Goal: Transaction & Acquisition: Purchase product/service

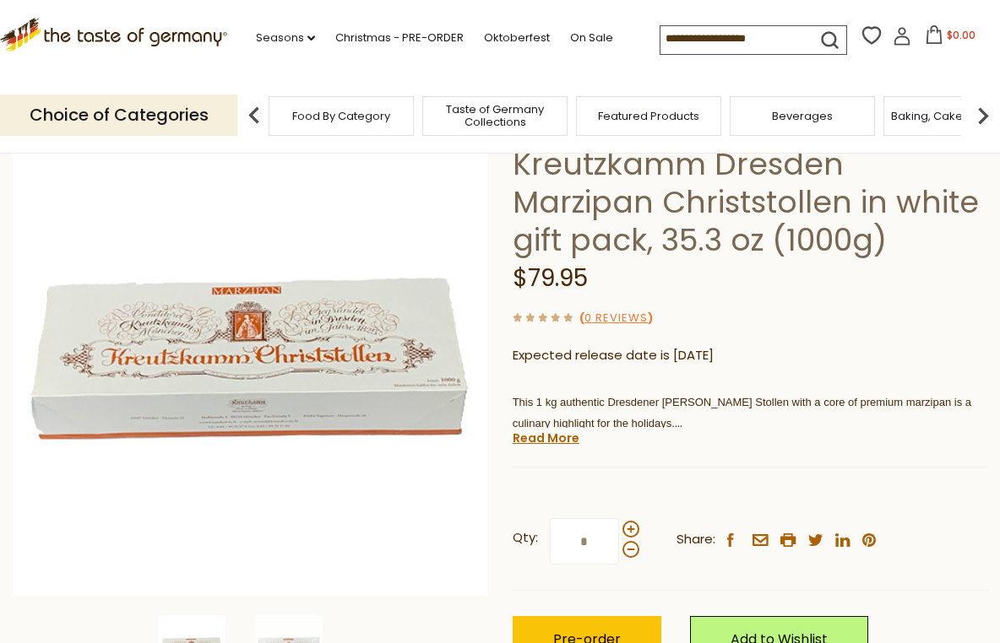
scroll to position [198, 0]
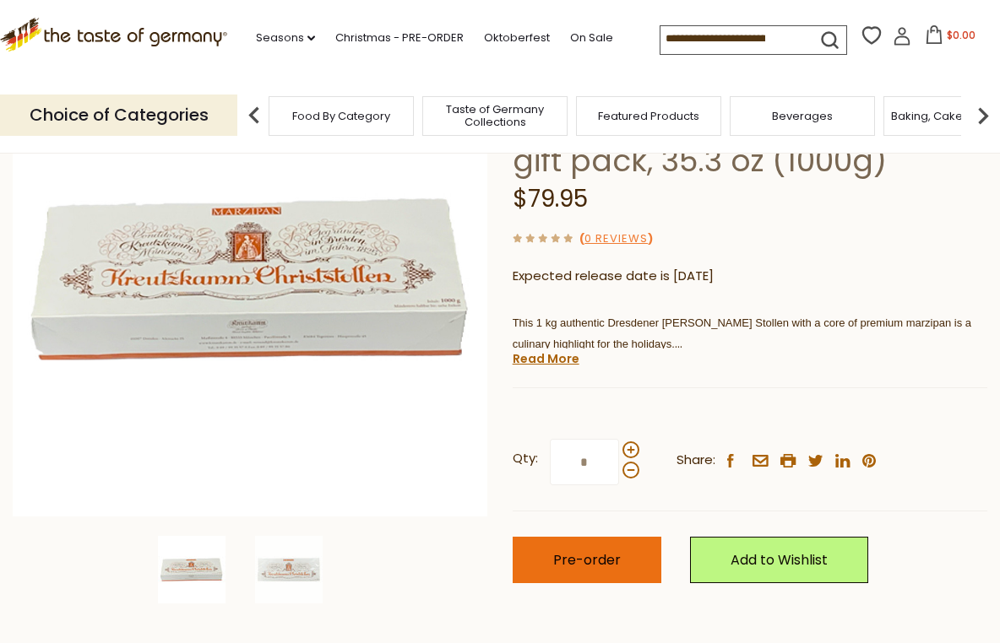
click at [600, 561] on span "Pre-order" at bounding box center [587, 559] width 68 height 19
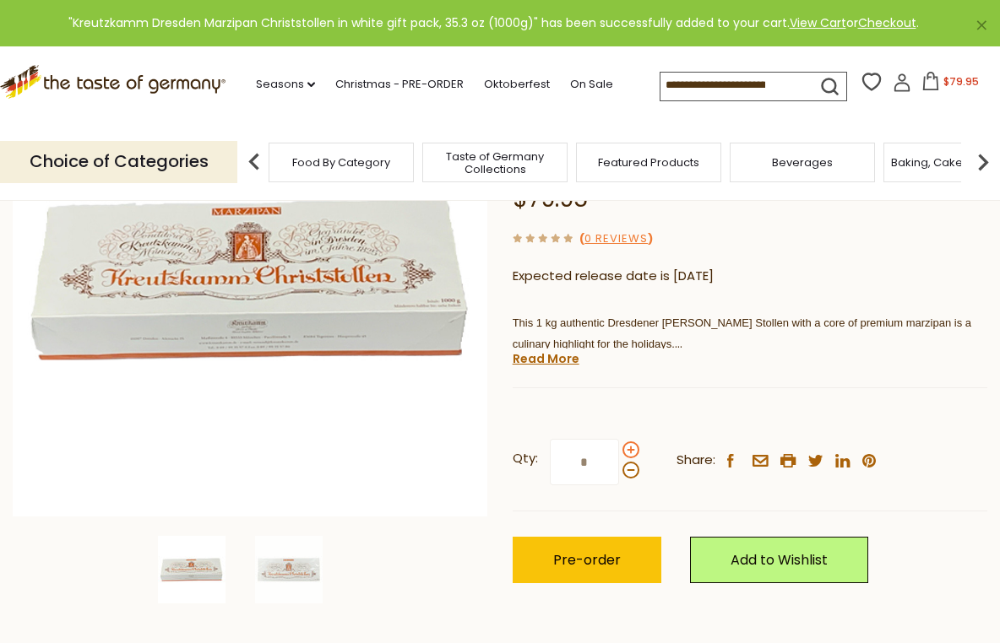
click at [629, 443] on span at bounding box center [630, 450] width 17 height 17
click at [619, 443] on input "*" at bounding box center [584, 462] width 69 height 46
click at [629, 443] on span at bounding box center [630, 450] width 17 height 17
click at [619, 443] on input "*" at bounding box center [584, 462] width 69 height 46
click at [629, 443] on span at bounding box center [630, 450] width 17 height 17
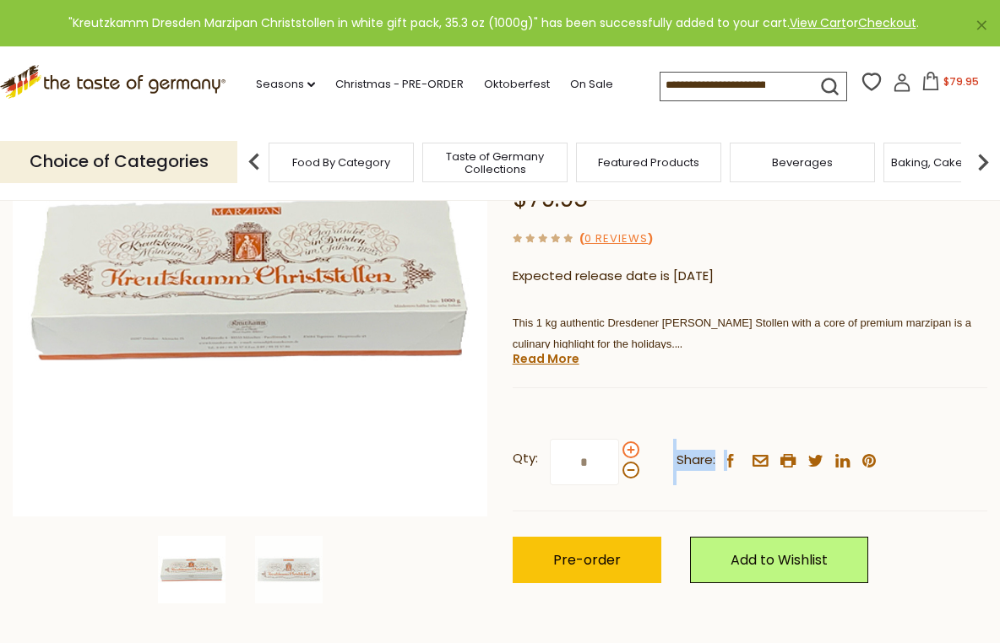
click at [619, 443] on input "*" at bounding box center [584, 462] width 69 height 46
click at [629, 443] on span at bounding box center [630, 450] width 17 height 17
click at [619, 443] on input "*" at bounding box center [584, 462] width 69 height 46
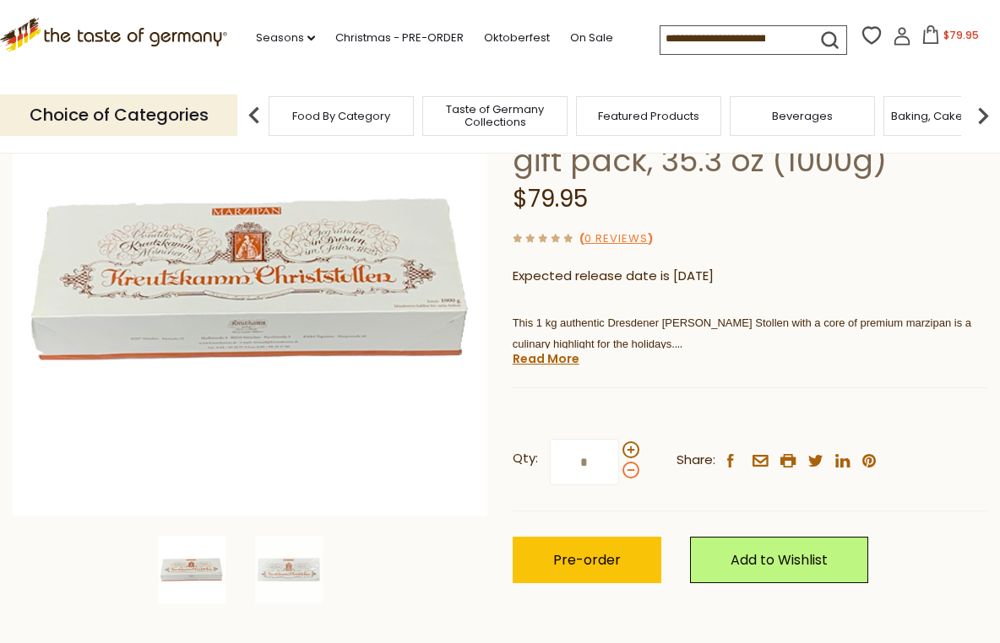
click at [630, 468] on span at bounding box center [630, 470] width 17 height 17
click at [619, 468] on input "*" at bounding box center [584, 462] width 69 height 46
type input "*"
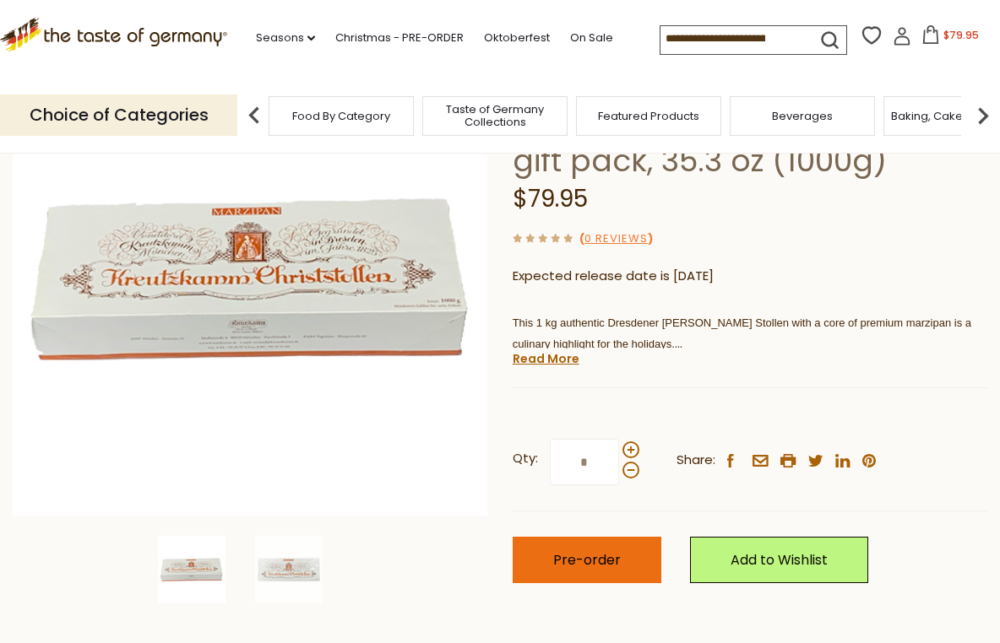
click at [609, 566] on button "Pre-order" at bounding box center [586, 560] width 149 height 46
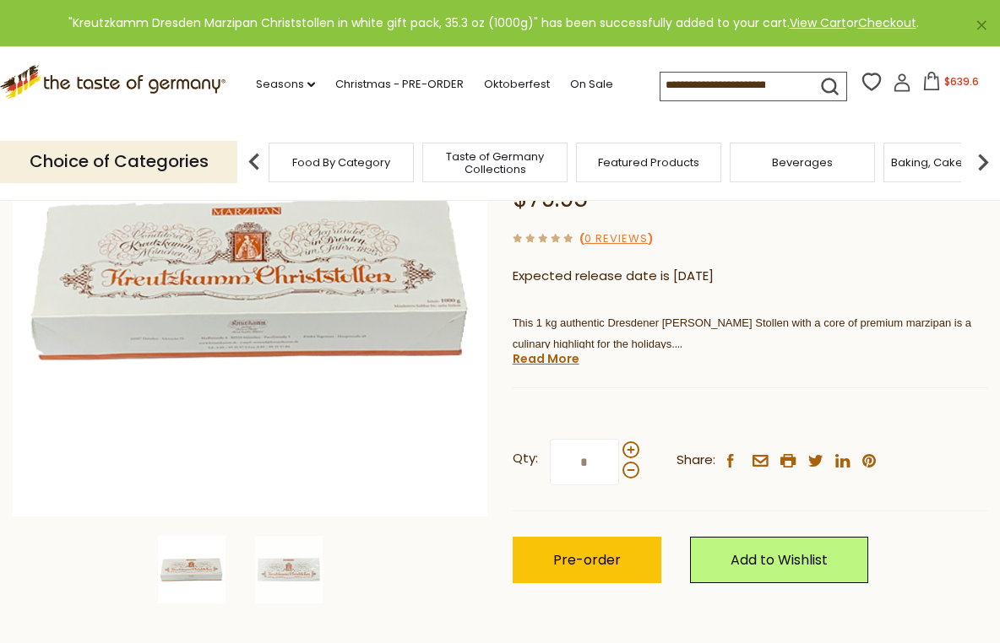
click at [944, 83] on span "$639.6" at bounding box center [961, 81] width 35 height 14
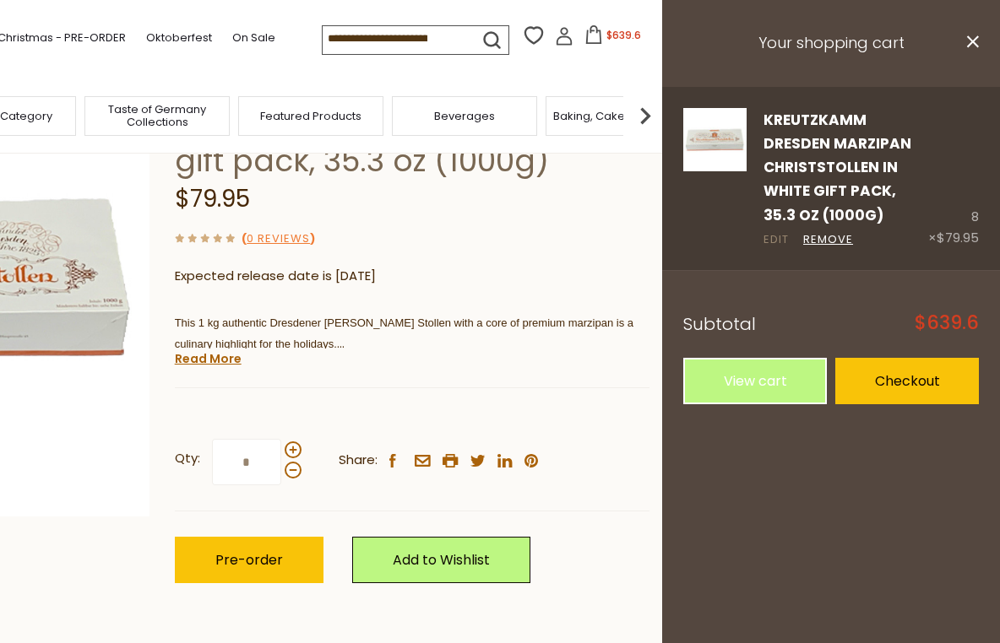
click at [775, 236] on link "Edit" at bounding box center [775, 240] width 25 height 18
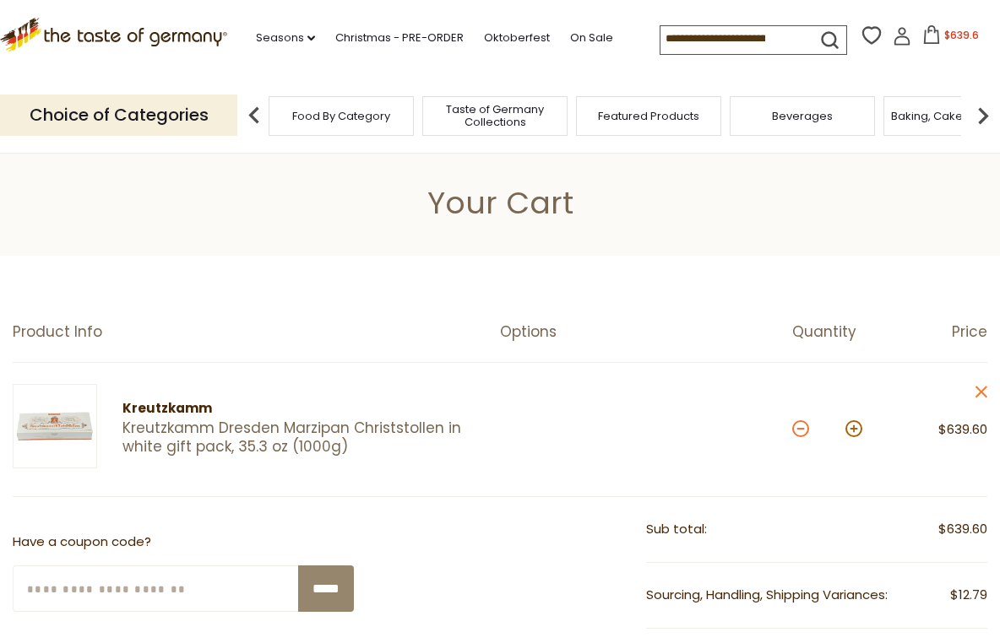
click at [798, 426] on button at bounding box center [800, 428] width 17 height 17
type input "*"
